Goal: Navigation & Orientation: Find specific page/section

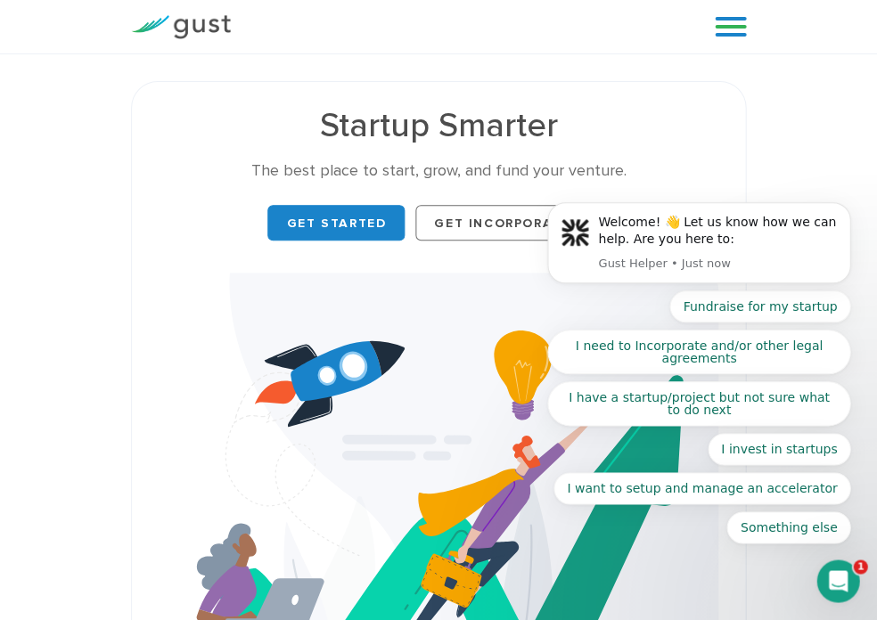
click at [706, 29] on body "Welcome! 👋 Let us know how we can help. Are you here to: Gust Helper • Just now…" at bounding box center [699, 253] width 342 height 624
click at [706, 26] on body "Welcome! 👋 Let us know how we can help. Are you here to: Gust Helper • Just now…" at bounding box center [699, 253] width 342 height 624
click at [216, 25] on img at bounding box center [181, 27] width 100 height 24
click at [715, 31] on body "Welcome! 👋 Let us know how we can help. Are you here to: Gust Helper • Just now…" at bounding box center [699, 253] width 342 height 624
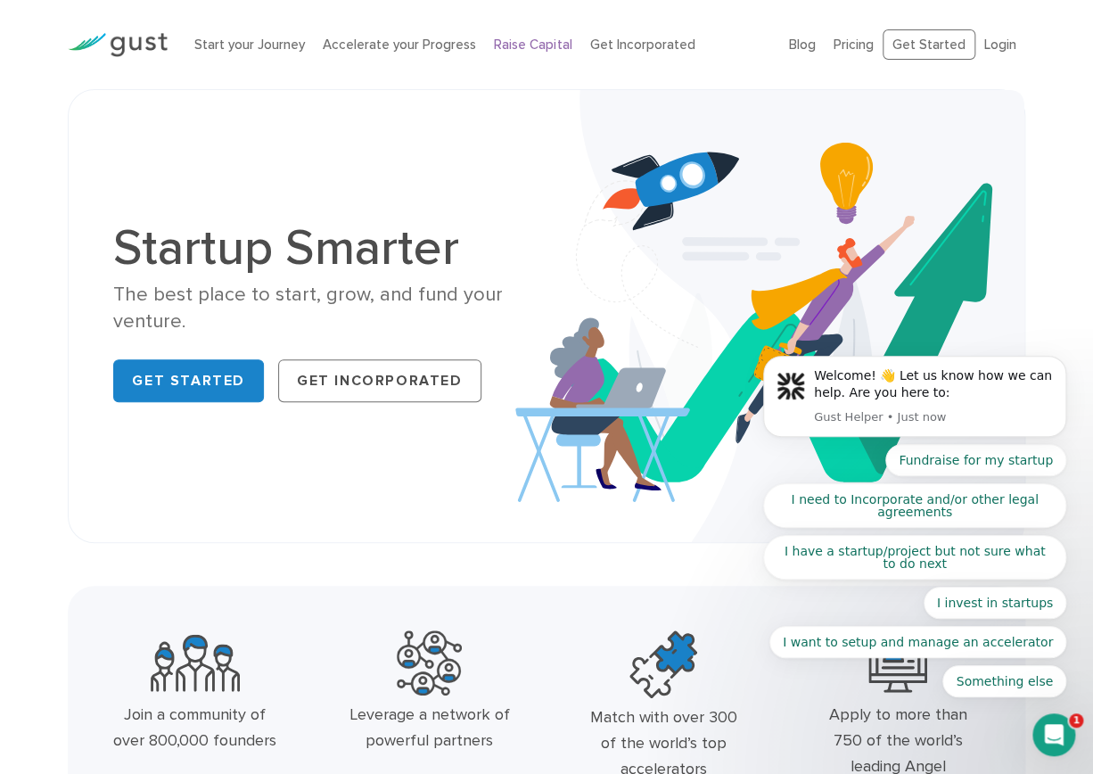
scroll to position [2, 0]
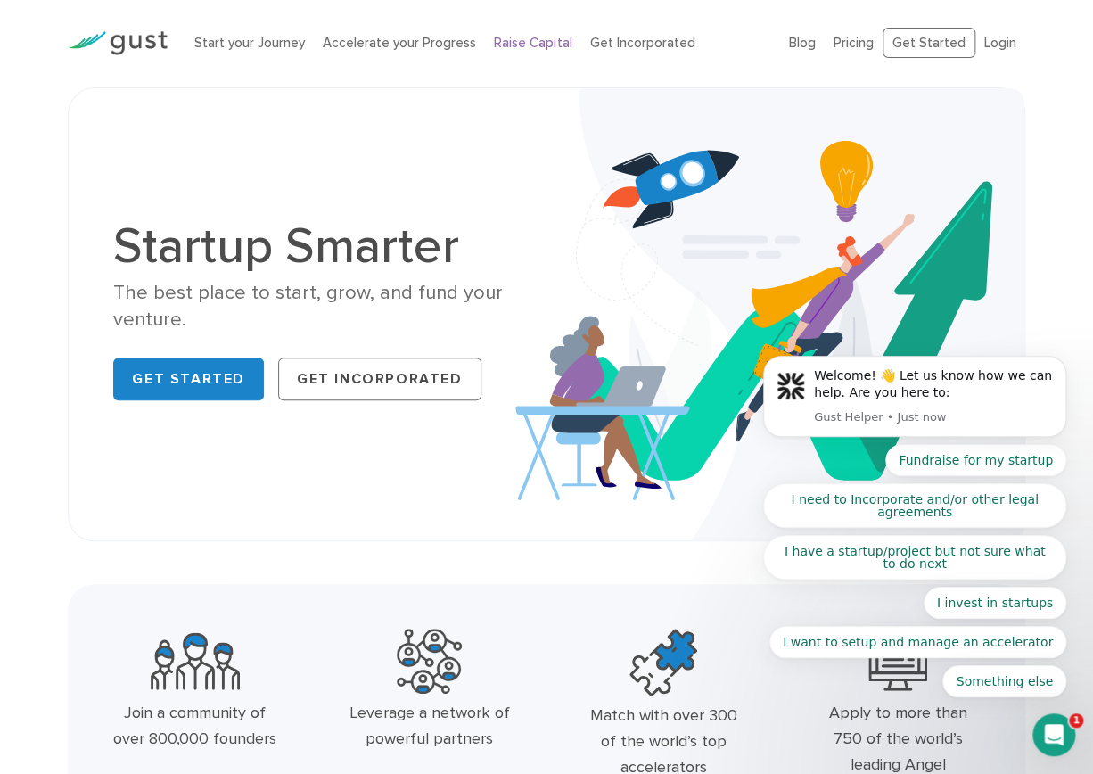
click at [545, 46] on link "Raise Capital" at bounding box center [533, 43] width 78 height 16
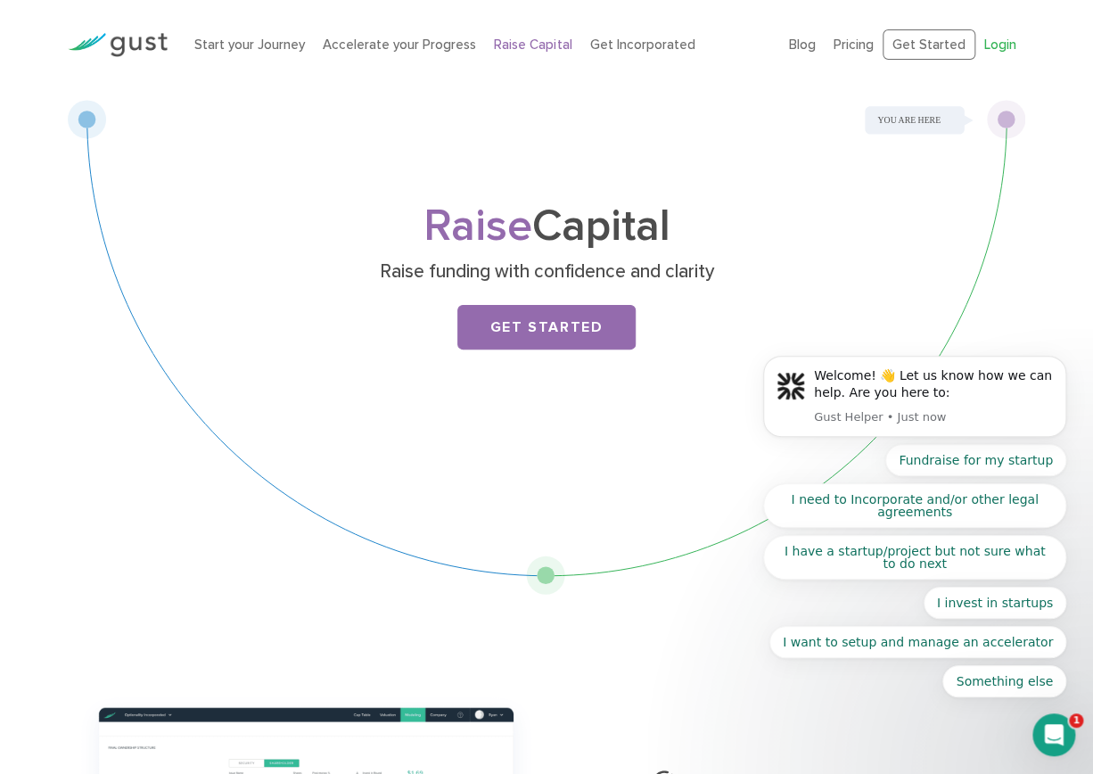
click at [1004, 43] on link "Login" at bounding box center [1000, 45] width 32 height 16
